Goal: Task Accomplishment & Management: Use online tool/utility

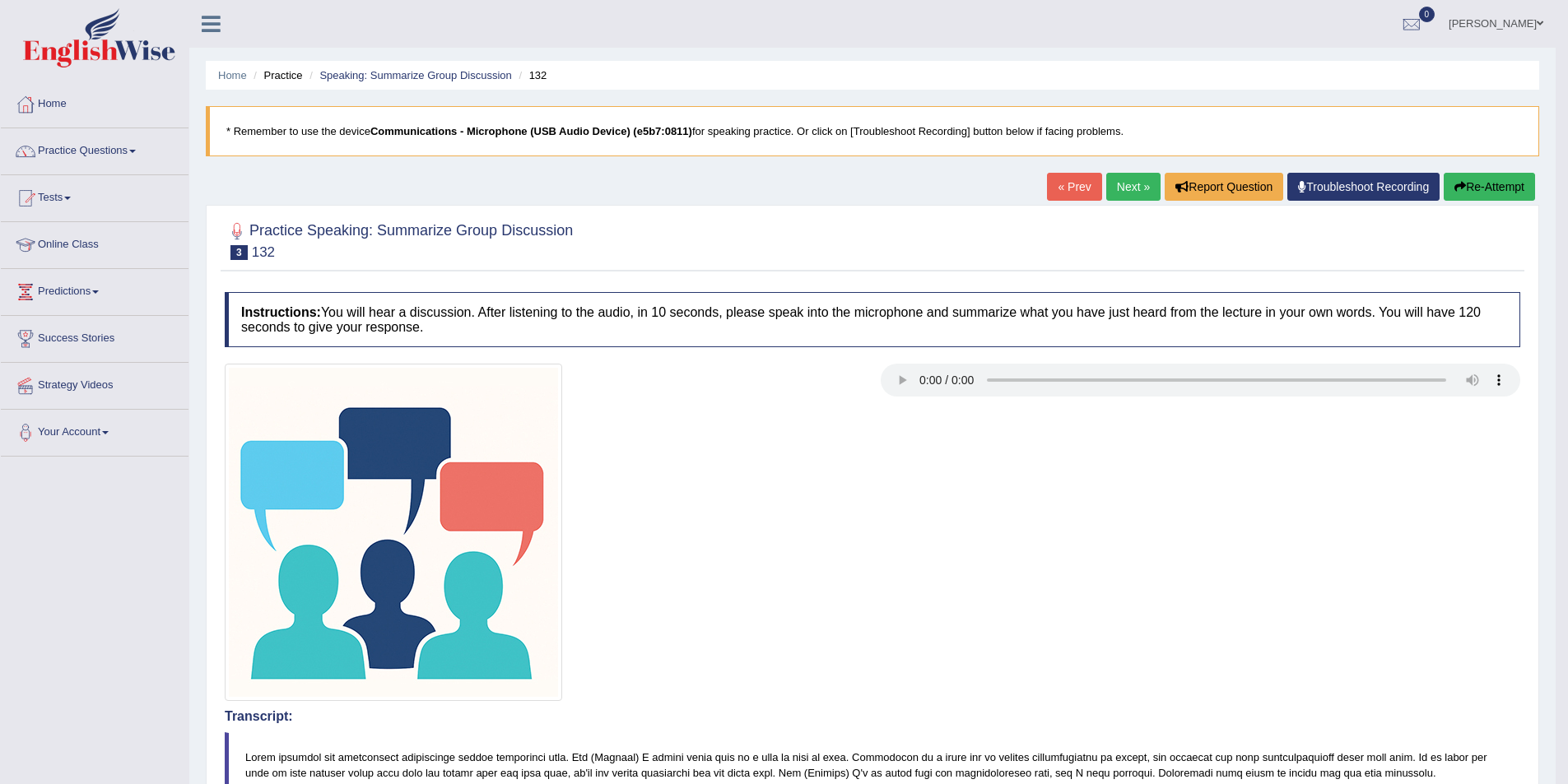
drag, startPoint x: 0, startPoint y: 0, endPoint x: 70, endPoint y: 198, distance: 210.0
click at [76, 203] on link "Tests" at bounding box center [94, 196] width 187 height 41
click at [70, 198] on span at bounding box center [68, 198] width 7 height 3
click at [70, 200] on link "Tests" at bounding box center [94, 196] width 187 height 41
click at [79, 235] on link "Take Practice Sectional Test" at bounding box center [106, 236] width 154 height 29
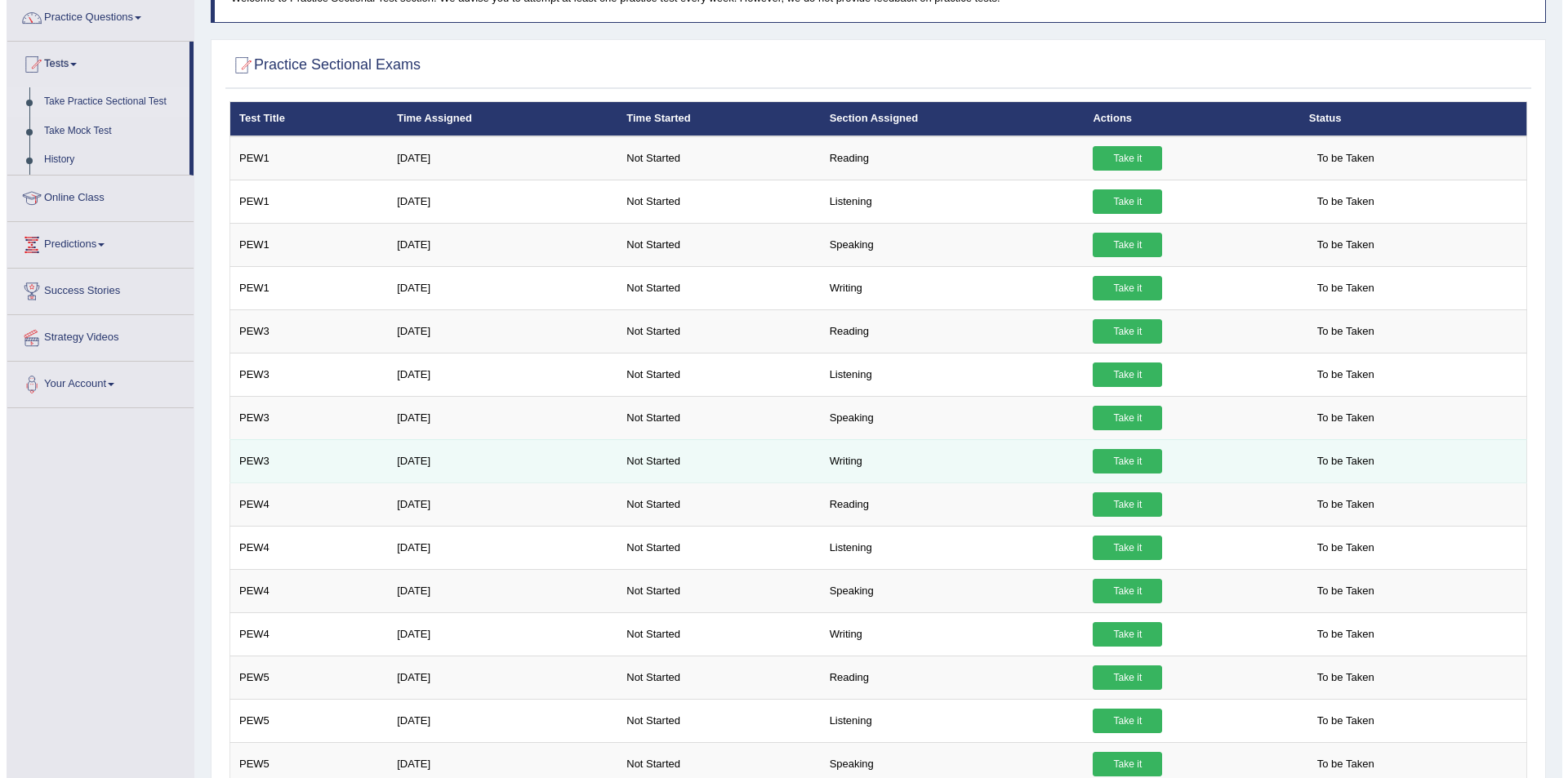
scroll to position [164, 0]
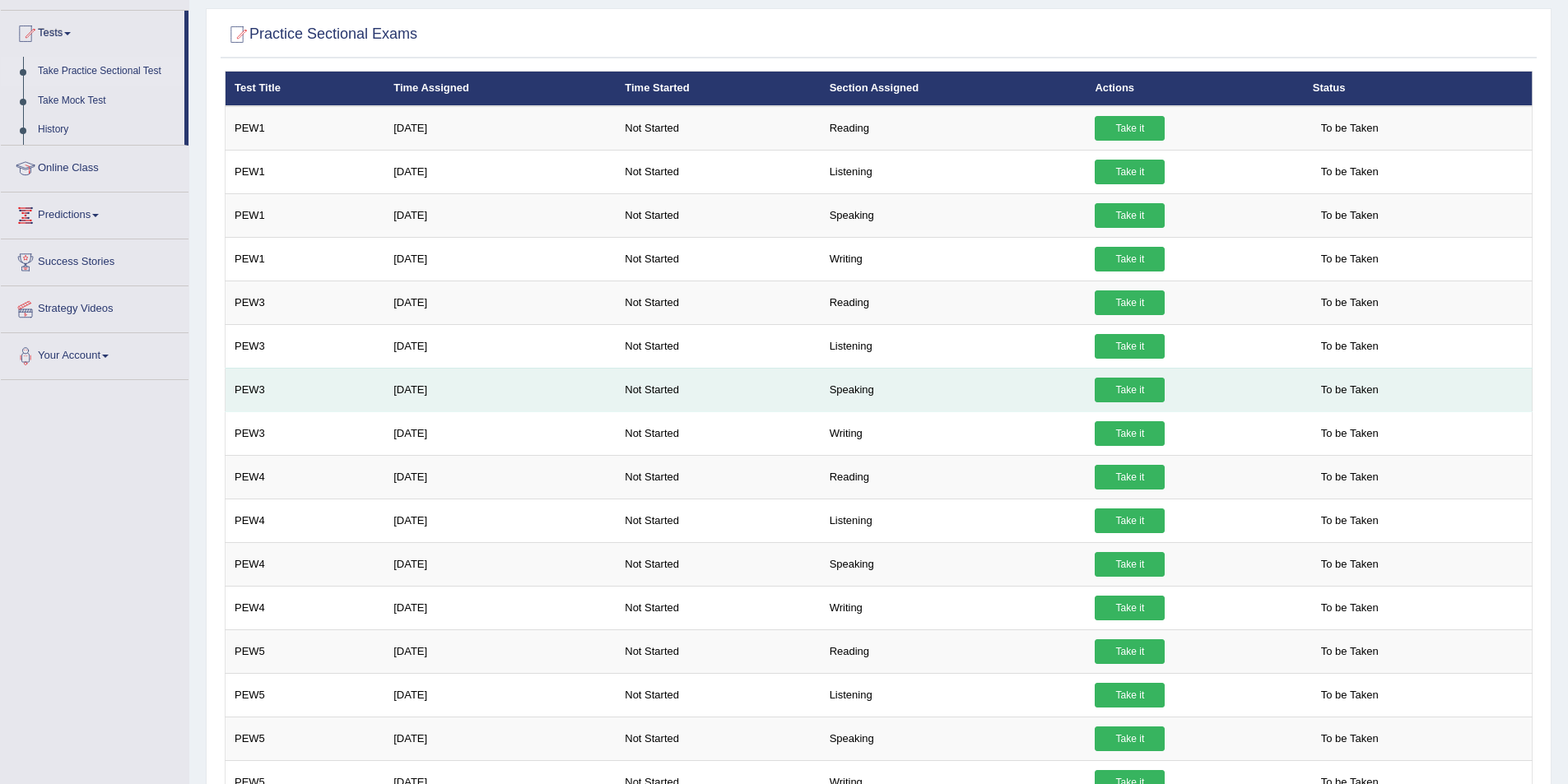
click at [1118, 385] on link "Take it" at bounding box center [1129, 390] width 70 height 25
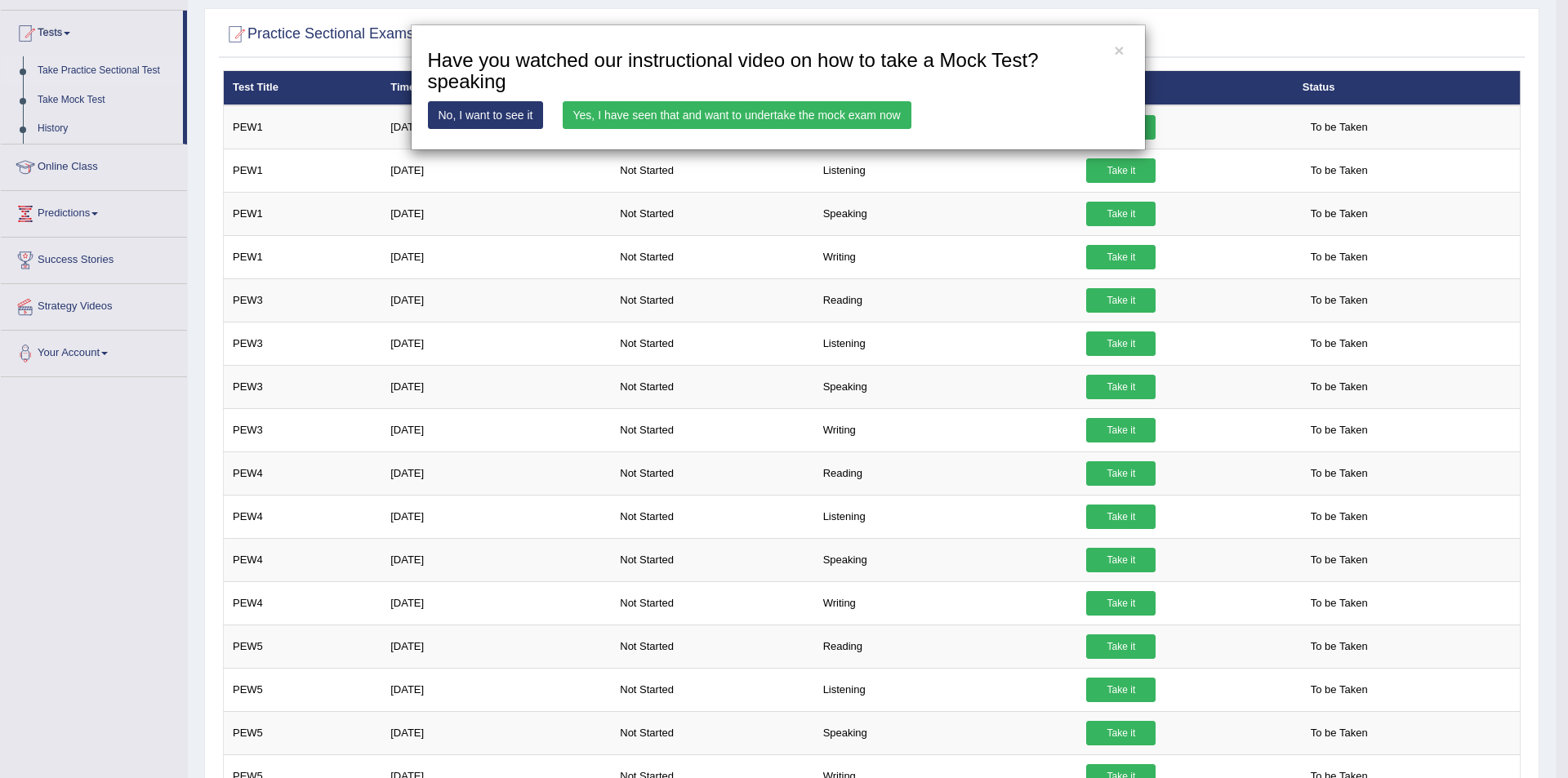
click at [695, 118] on link "Yes, I have seen that and want to undertake the mock exam now" at bounding box center [736, 115] width 349 height 28
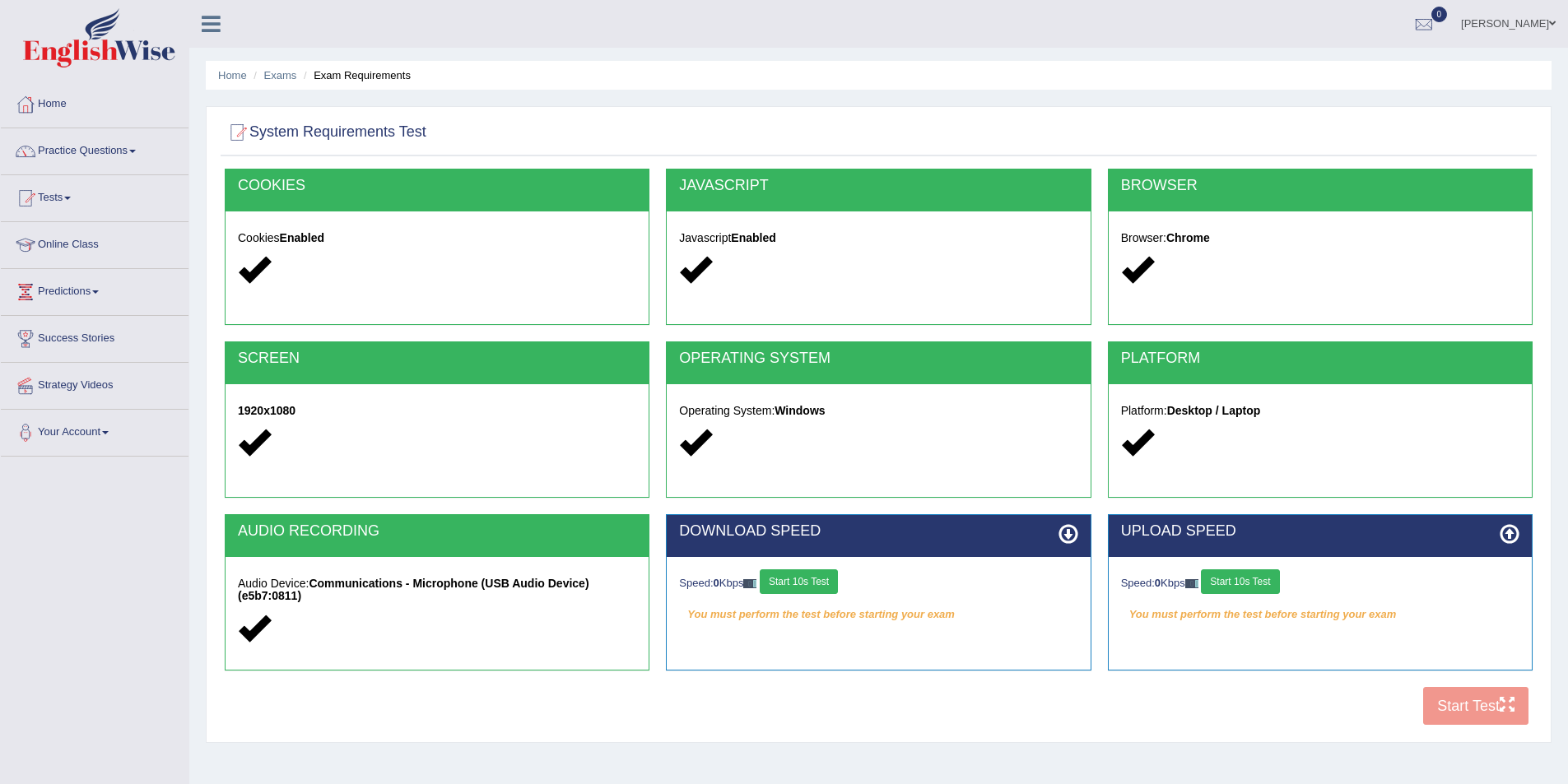
scroll to position [80, 0]
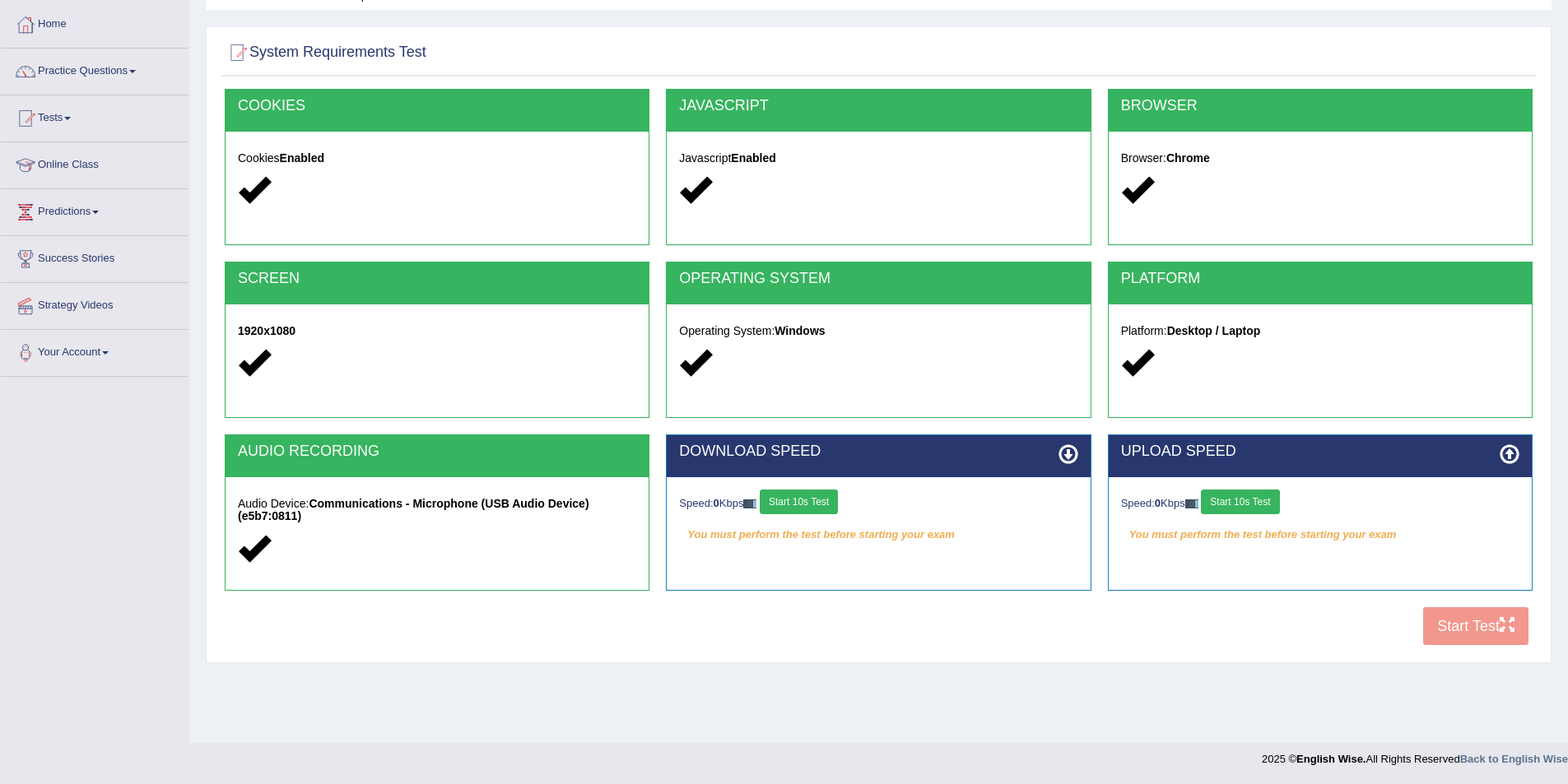
click at [1458, 625] on div "COOKIES Cookies Enabled JAVASCRIPT Javascript Enabled BROWSER Browser: Chrome S…" at bounding box center [878, 371] width 1316 height 565
click at [1260, 499] on button "Start 10s Test" at bounding box center [1239, 501] width 78 height 25
click at [824, 504] on div "Speed: 0 Kbps Start 10s Test" at bounding box center [878, 504] width 398 height 29
click at [1470, 623] on div "COOKIES Cookies Enabled JAVASCRIPT Javascript Enabled BROWSER Browser: Chrome S…" at bounding box center [878, 371] width 1316 height 565
click at [806, 503] on button "Start 10s Test" at bounding box center [799, 501] width 78 height 25
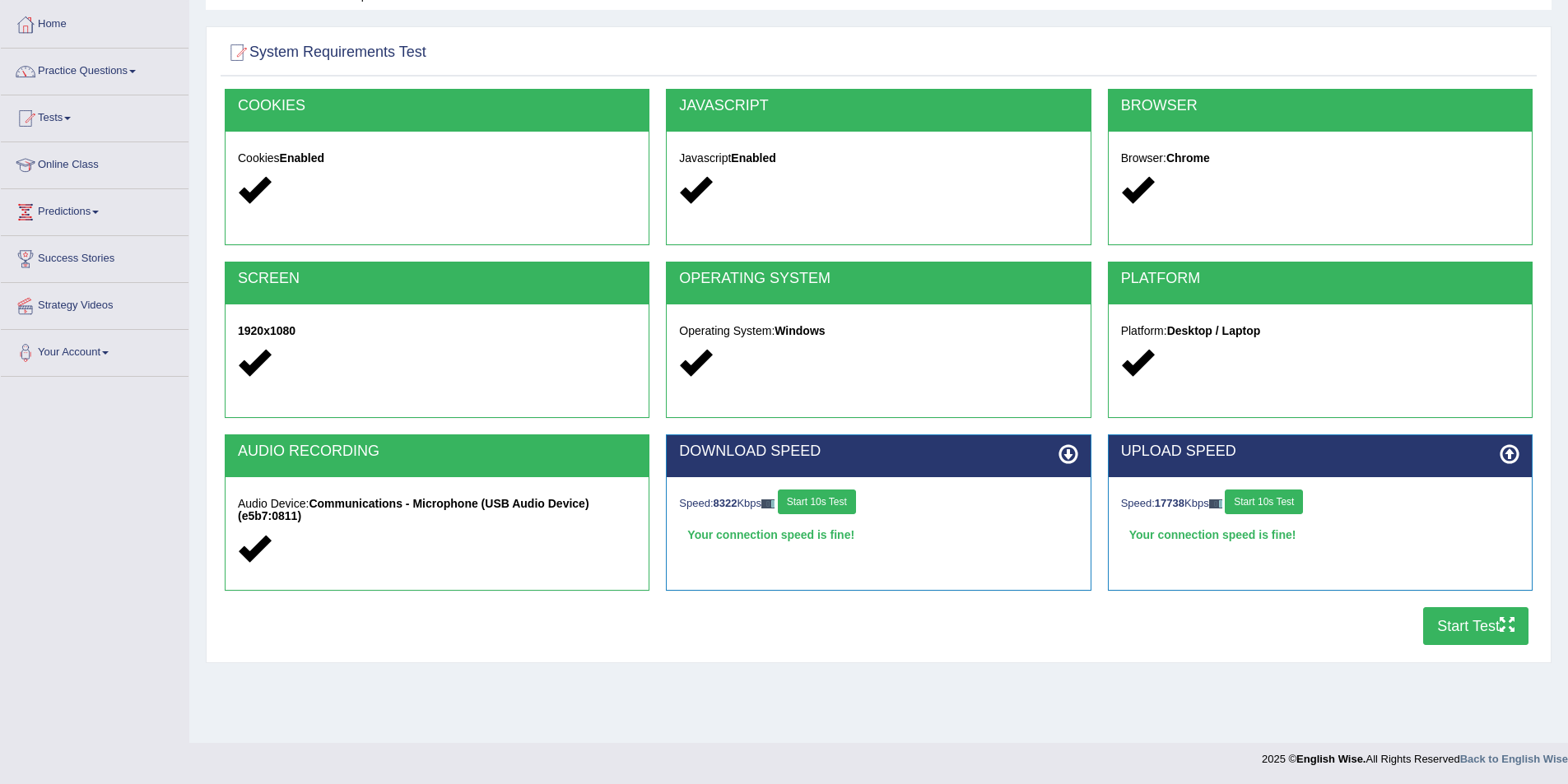
click at [1445, 624] on button "Start Test" at bounding box center [1475, 626] width 106 height 38
